Goal: Check status: Check status

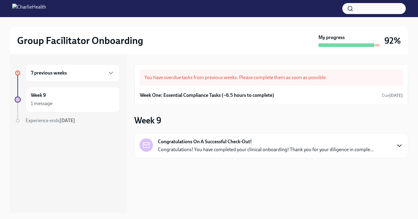
click at [399, 145] on icon "button" at bounding box center [399, 145] width 7 height 7
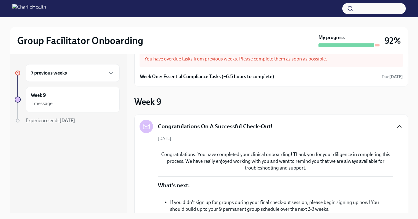
scroll to position [23, 0]
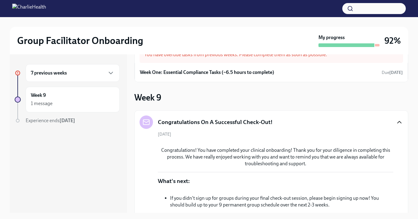
click at [106, 74] on div "7 previous weeks" at bounding box center [73, 72] width 84 height 7
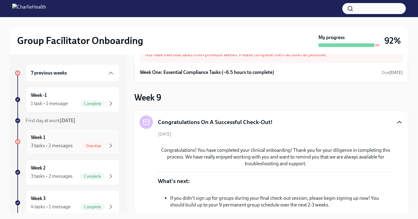
click at [97, 143] on div "Overdue" at bounding box center [93, 145] width 23 height 7
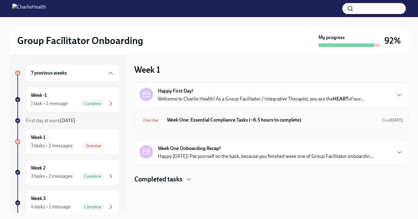
click at [247, 119] on h6 "Week One: Essential Compliance Tasks (~6.5 hours to complete)" at bounding box center [272, 120] width 210 height 7
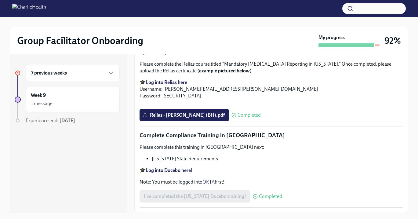
scroll to position [1072, 0]
click at [109, 75] on icon "button" at bounding box center [110, 72] width 7 height 7
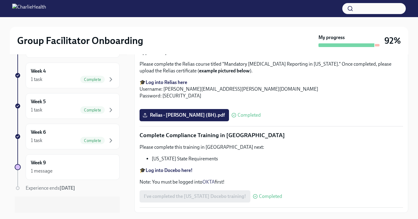
scroll to position [161, 0]
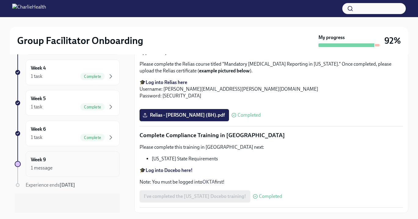
click at [57, 157] on div "Week 9 1 message" at bounding box center [73, 163] width 84 height 15
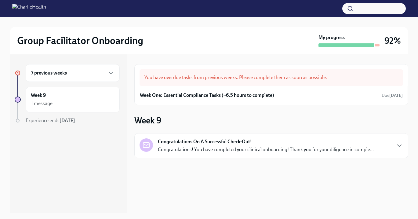
scroll to position [3, 0]
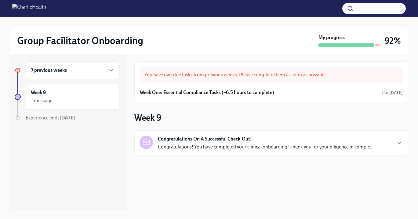
click at [245, 145] on p "Congratulations! You have completed your clinical onboarding! Thank you for you…" at bounding box center [266, 147] width 216 height 7
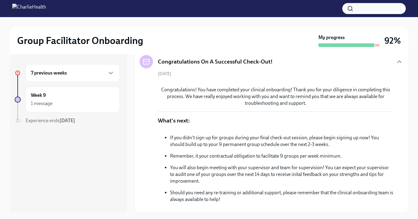
scroll to position [116, 0]
